Goal: Check status

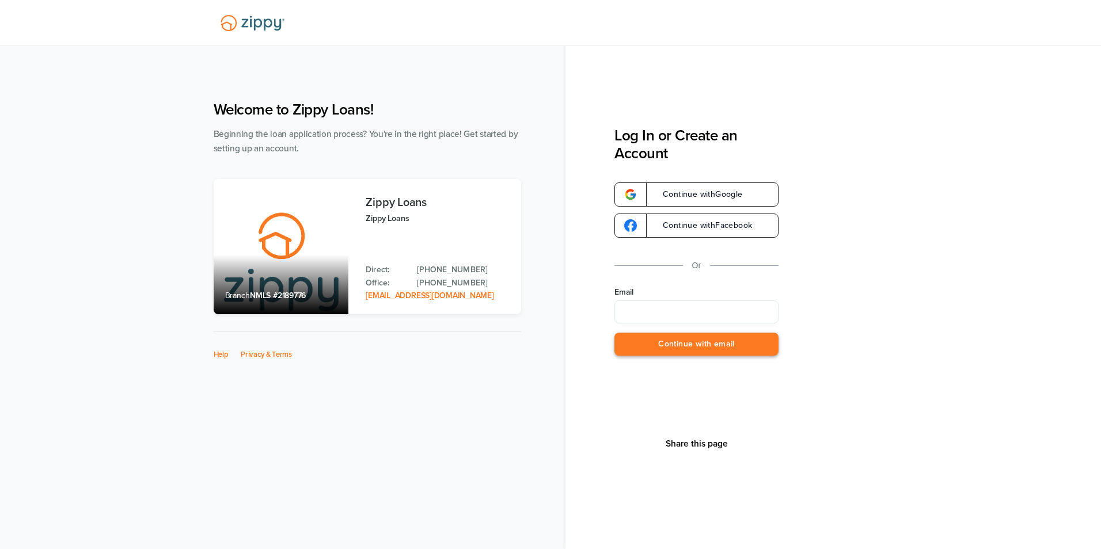
click at [673, 346] on button "Continue with email" at bounding box center [697, 345] width 164 height 24
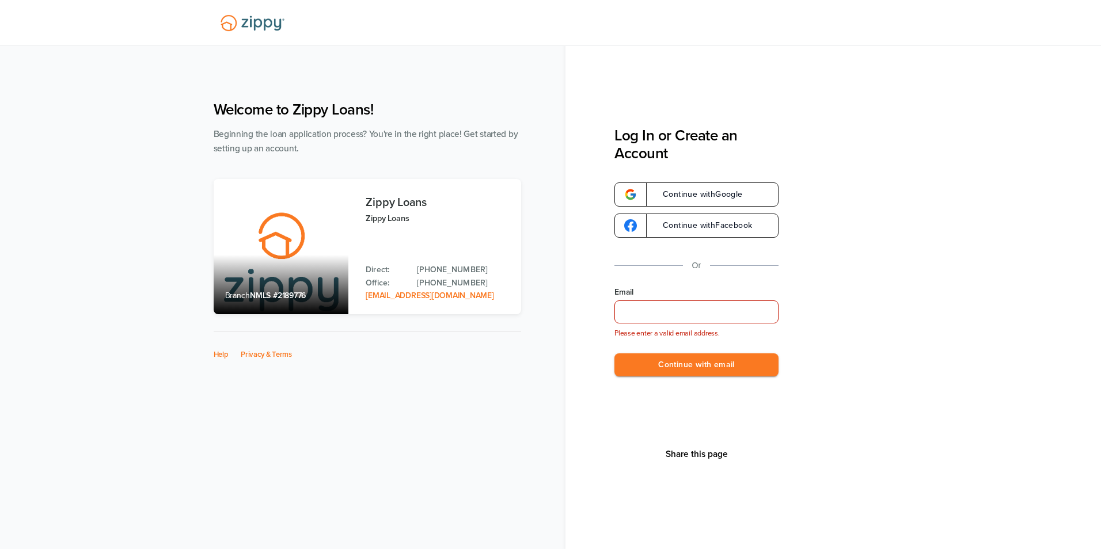
click at [665, 314] on input "Email" at bounding box center [697, 312] width 164 height 23
type input "**********"
click at [664, 362] on button "Continue with email" at bounding box center [697, 366] width 164 height 24
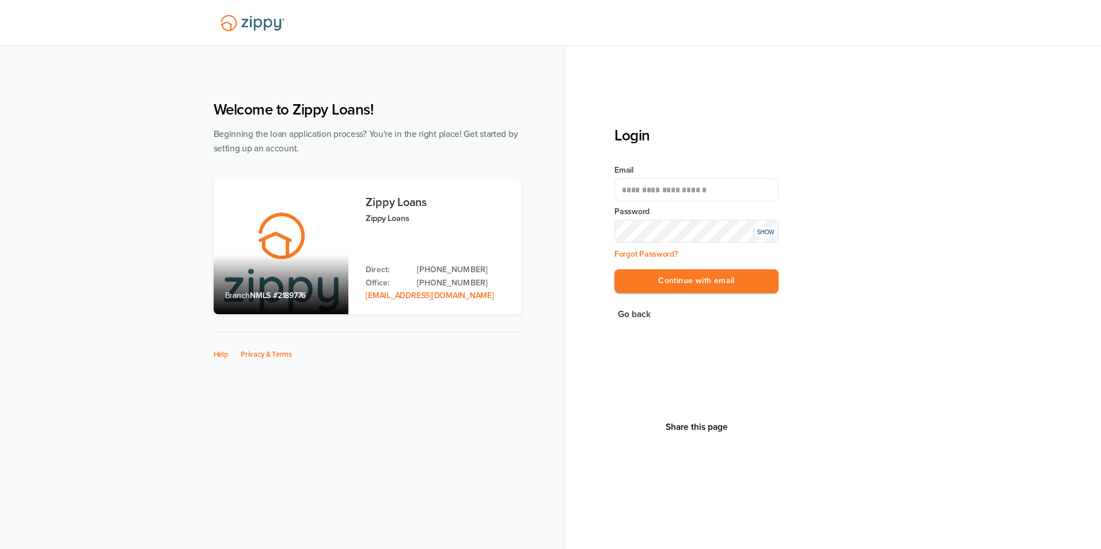
click at [615, 270] on button "Continue with email" at bounding box center [697, 282] width 164 height 24
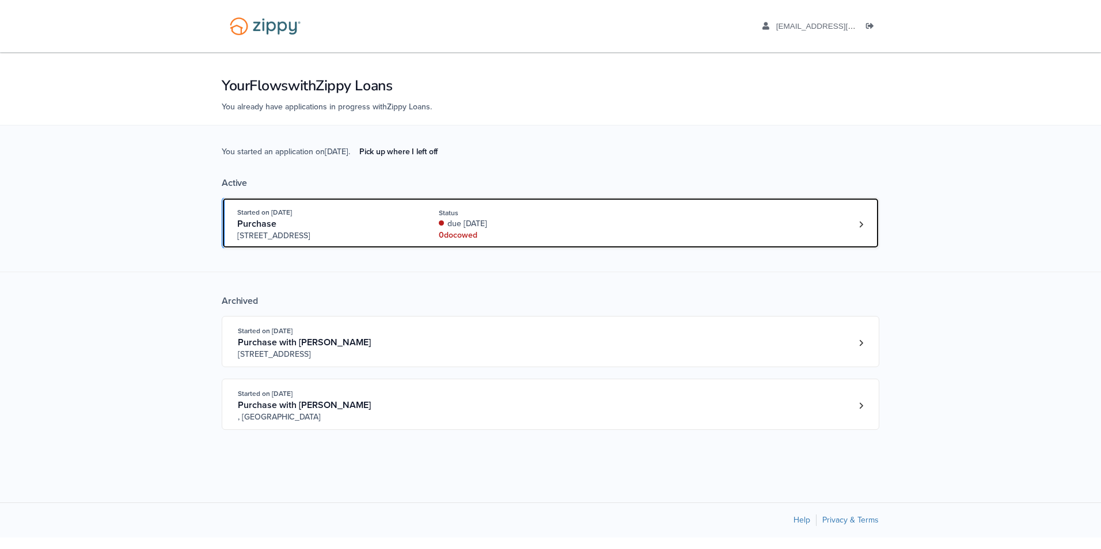
click at [585, 214] on div "Status" at bounding box center [516, 213] width 154 height 10
